Goal: Task Accomplishment & Management: Manage account settings

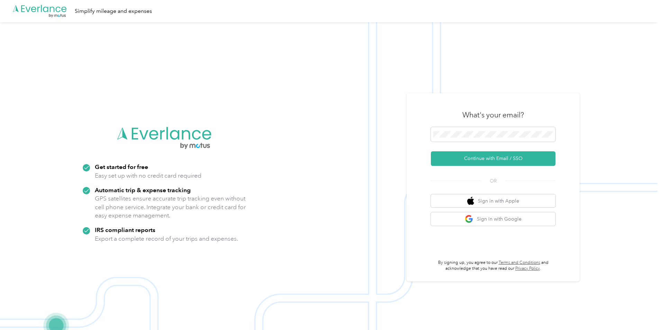
click at [458, 115] on div "What's your email?" at bounding box center [493, 115] width 125 height 24
click at [455, 159] on button "Continue with Email / SSO" at bounding box center [493, 158] width 125 height 15
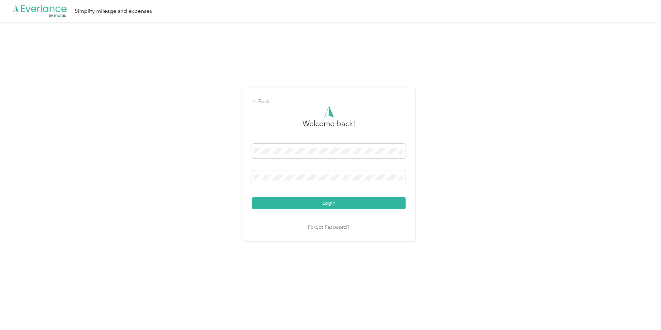
click at [272, 196] on div "Login" at bounding box center [329, 176] width 154 height 65
click at [299, 206] on button "Login" at bounding box center [329, 203] width 154 height 12
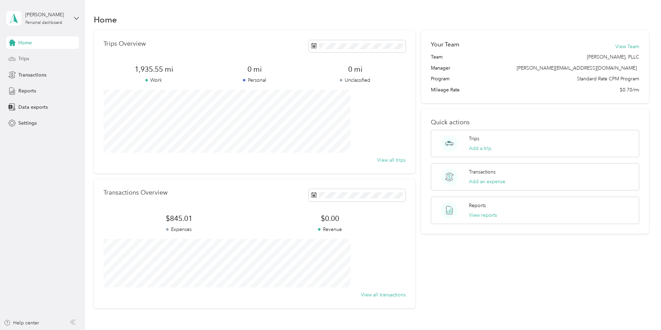
click at [25, 64] on div "Trips" at bounding box center [42, 59] width 73 height 12
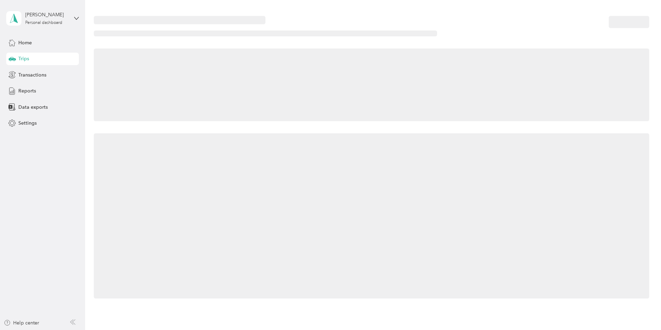
click at [25, 61] on span "Trips" at bounding box center [23, 58] width 11 height 7
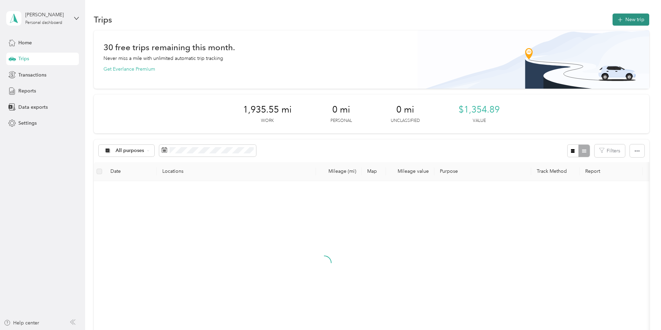
click at [613, 20] on button "New trip" at bounding box center [631, 20] width 37 height 12
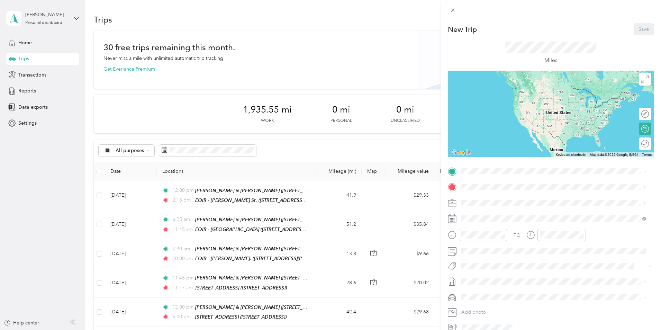
click at [478, 231] on span "[STREET_ADDRESS]" at bounding box center [497, 228] width 44 height 6
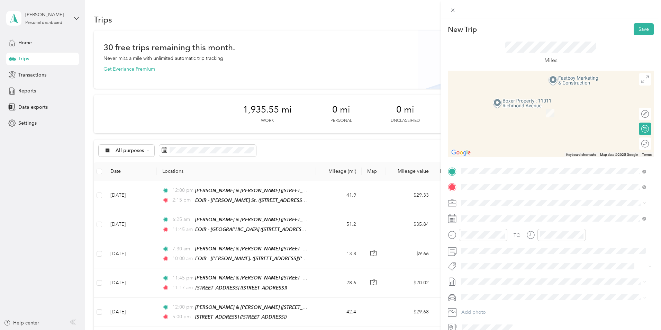
click at [509, 223] on span "[STREET_ADDRESS][US_STATE]" at bounding box center [509, 225] width 69 height 6
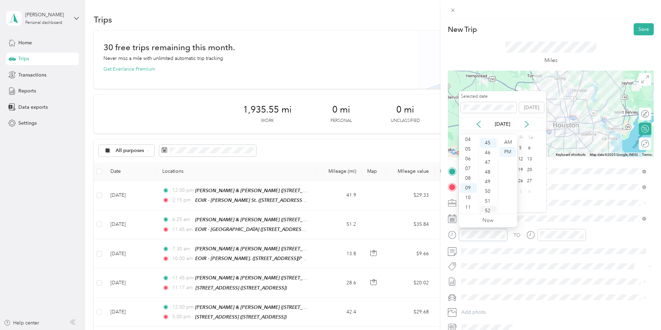
scroll to position [436, 0]
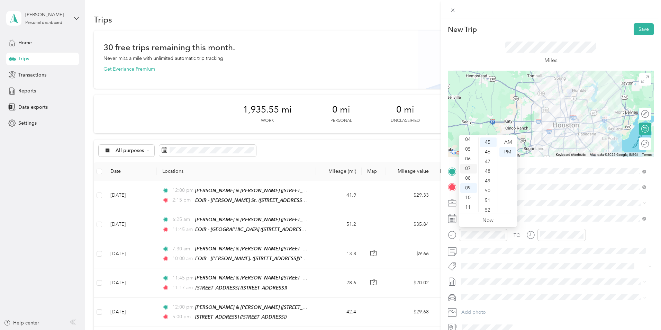
click at [465, 165] on div "07" at bounding box center [468, 169] width 17 height 10
click at [489, 178] on div "30" at bounding box center [488, 182] width 17 height 10
click at [506, 137] on div "AM" at bounding box center [508, 142] width 17 height 10
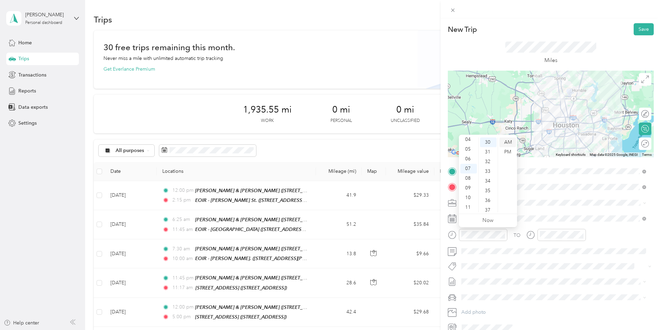
click at [506, 140] on div "AM" at bounding box center [508, 142] width 17 height 10
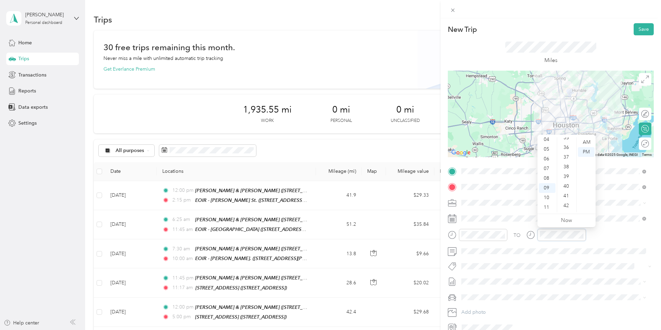
scroll to position [436, 0]
click at [568, 140] on div "45" at bounding box center [567, 142] width 17 height 10
click at [565, 180] on div "30" at bounding box center [567, 182] width 17 height 10
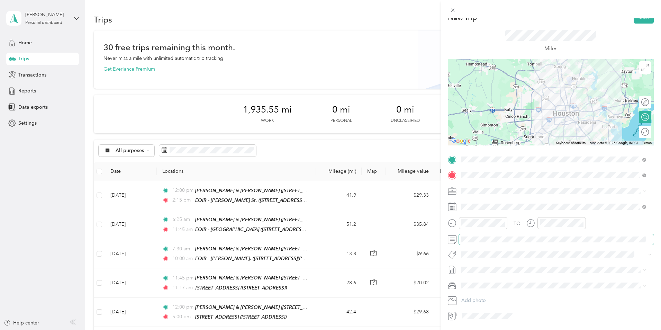
scroll to position [0, 0]
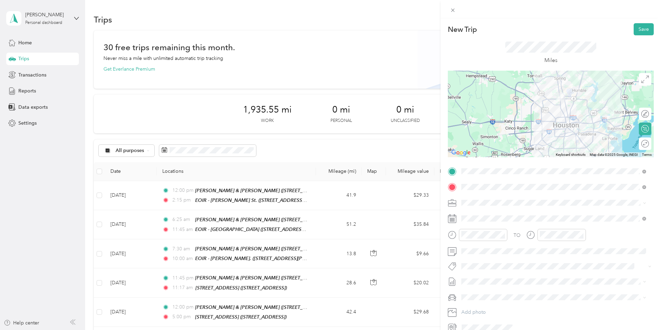
click at [639, 140] on div "Round trip" at bounding box center [645, 143] width 12 height 12
click at [640, 142] on div at bounding box center [642, 143] width 15 height 7
click at [637, 29] on button "Save" at bounding box center [644, 29] width 20 height 12
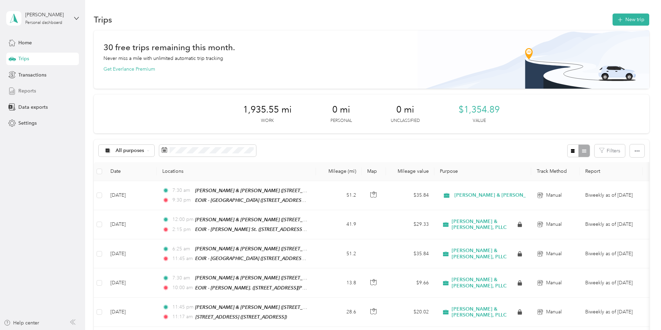
click at [36, 90] on div "Reports" at bounding box center [42, 91] width 73 height 12
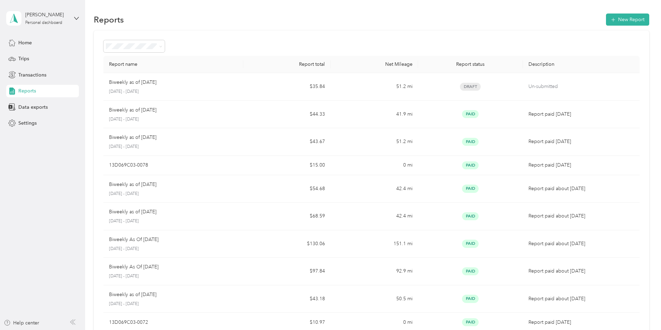
click at [238, 81] on div "Biweekly as of [DATE]" at bounding box center [173, 83] width 129 height 8
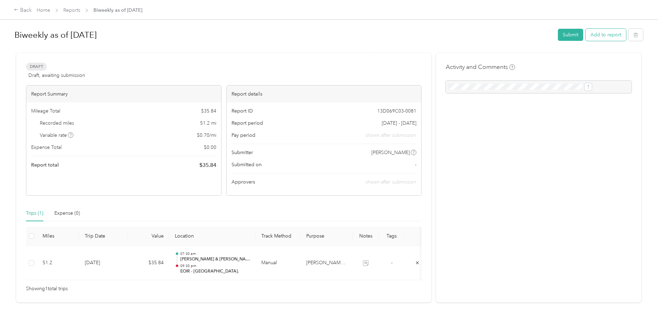
click at [586, 36] on button "Add to report" at bounding box center [606, 35] width 41 height 12
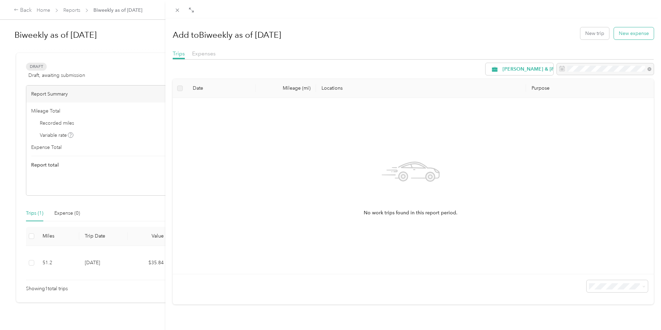
click at [617, 33] on button "New expense" at bounding box center [634, 33] width 40 height 12
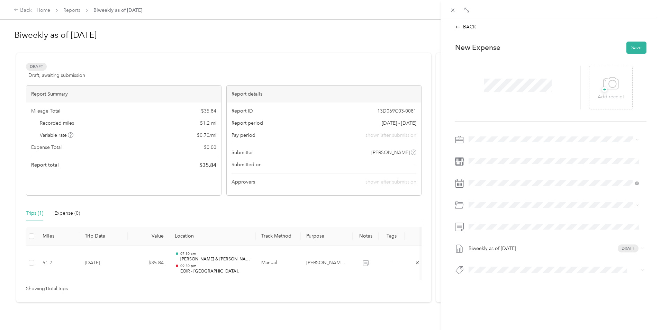
click at [498, 279] on div "Tolls" at bounding box center [561, 280] width 149 height 7
click at [496, 222] on span at bounding box center [556, 226] width 180 height 11
click at [634, 44] on button "Save" at bounding box center [637, 48] width 20 height 12
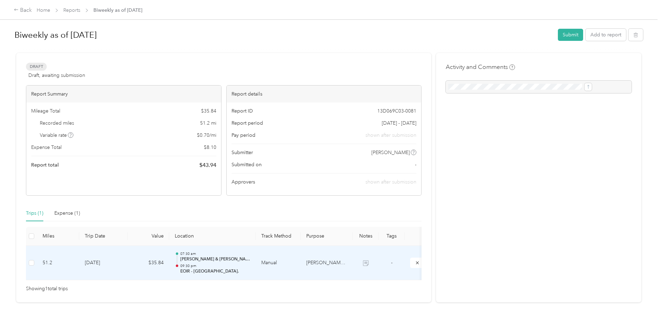
click at [79, 257] on td "51.2" at bounding box center [58, 263] width 42 height 35
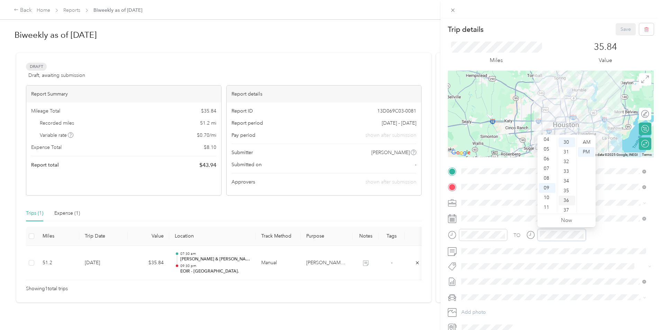
scroll to position [383, 0]
click at [566, 194] on div "45" at bounding box center [567, 195] width 17 height 10
click at [567, 192] on div "45" at bounding box center [567, 196] width 17 height 10
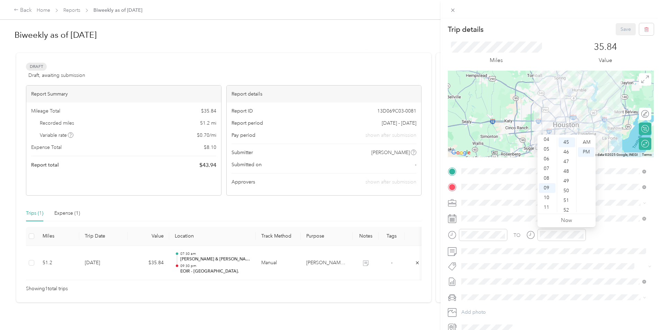
click at [627, 197] on span at bounding box center [556, 202] width 195 height 11
click at [621, 27] on button "Save" at bounding box center [626, 29] width 20 height 12
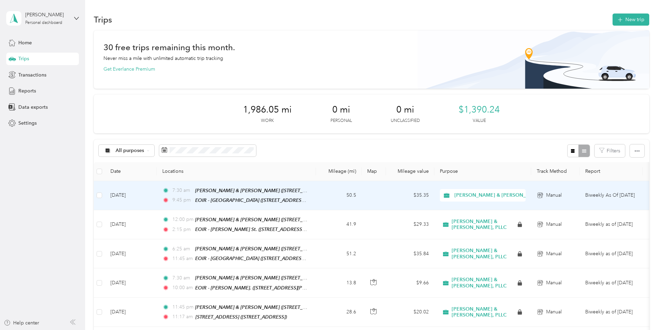
click at [157, 197] on td "[DATE]" at bounding box center [131, 195] width 52 height 29
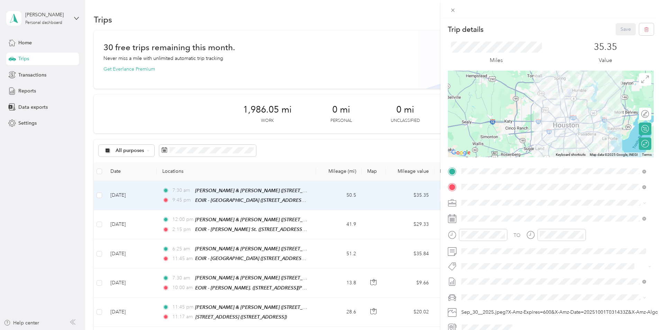
click at [616, 30] on div "Save" at bounding box center [635, 29] width 38 height 12
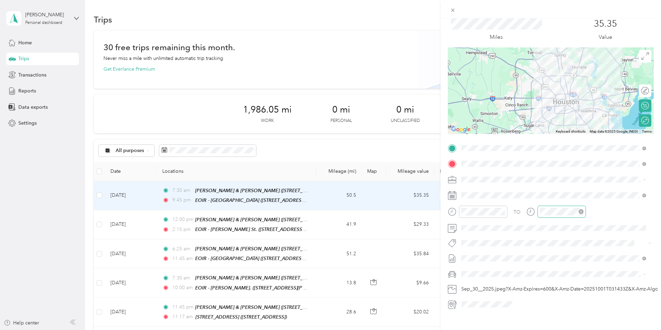
scroll to position [34, 0]
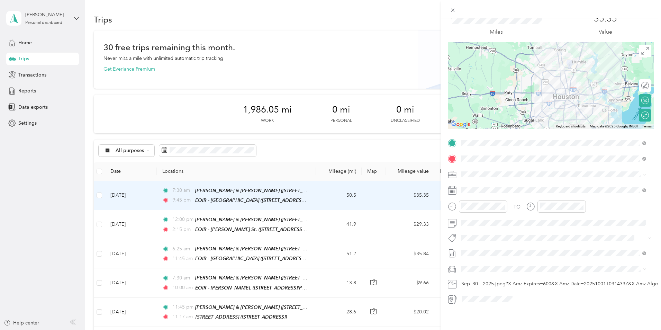
click at [29, 89] on div "Trip details Save This trip cannot be edited because it is either under review,…" at bounding box center [330, 165] width 661 height 330
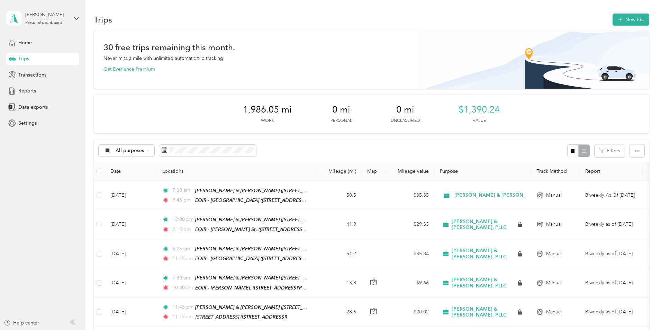
click at [29, 89] on span "Reports" at bounding box center [27, 90] width 18 height 7
